Goal: Information Seeking & Learning: Learn about a topic

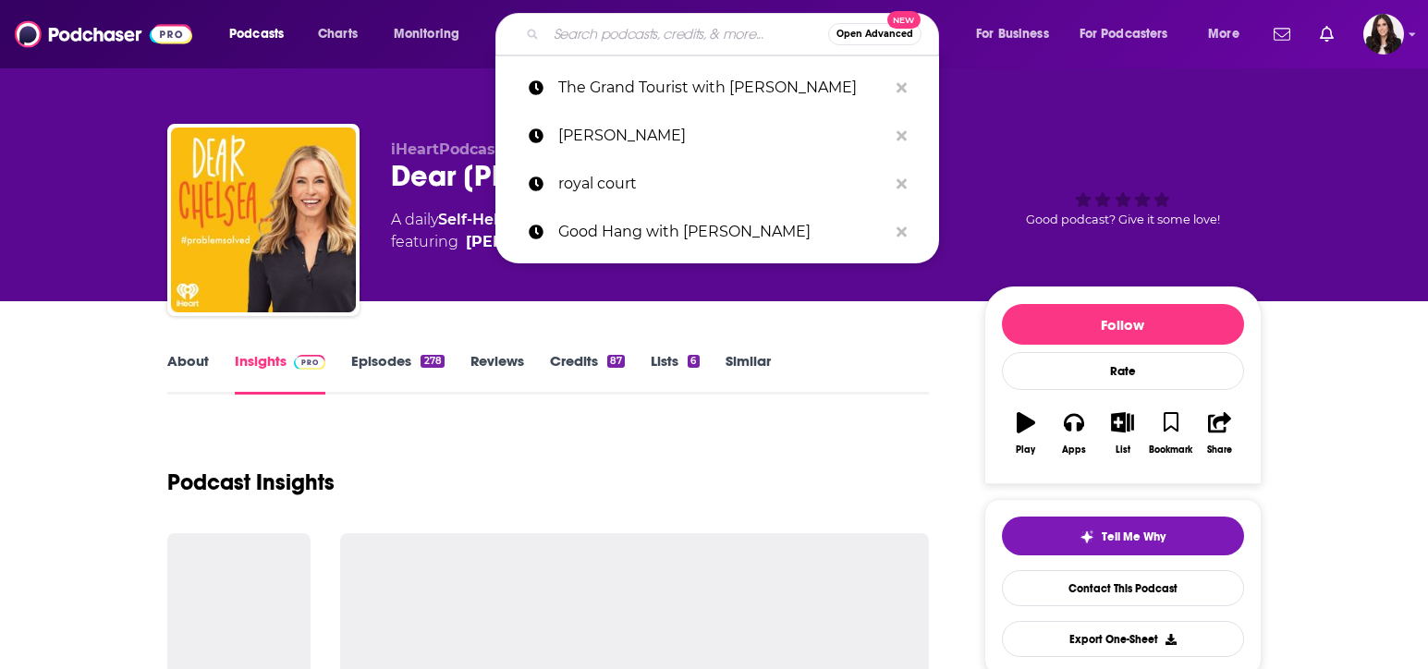
click at [584, 38] on input "Search podcasts, credits, & more..." at bounding box center [687, 34] width 282 height 30
type input "We Can Do Hard Things"
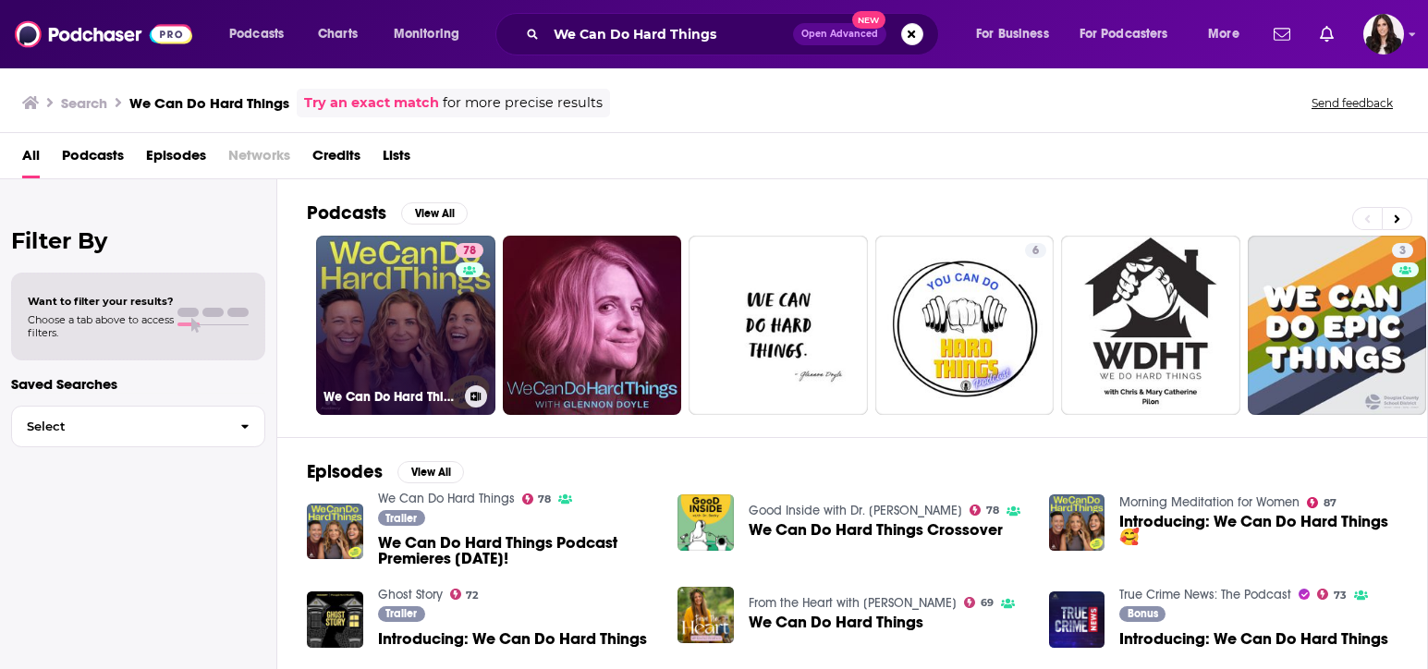
click at [396, 323] on link "78 We Can Do Hard Things" at bounding box center [405, 325] width 179 height 179
